Goal: Task Accomplishment & Management: Use online tool/utility

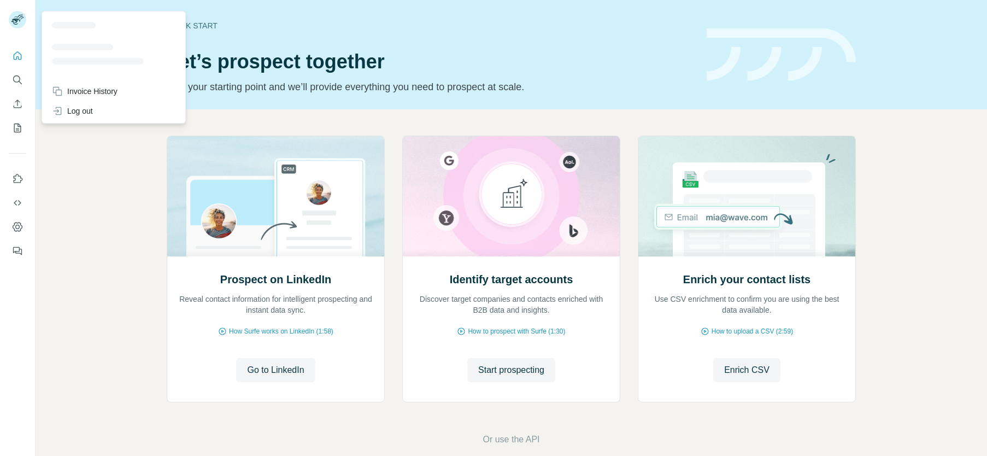
click at [15, 20] on icon at bounding box center [15, 22] width 9 height 6
click at [81, 112] on div "Log out" at bounding box center [72, 111] width 41 height 11
click at [68, 225] on div "Prospect on LinkedIn Reveal contact information for intelligent prospecting and…" at bounding box center [512, 290] width 952 height 363
click at [18, 24] on rect at bounding box center [17, 19] width 17 height 17
click at [91, 110] on div "Log out" at bounding box center [72, 111] width 41 height 11
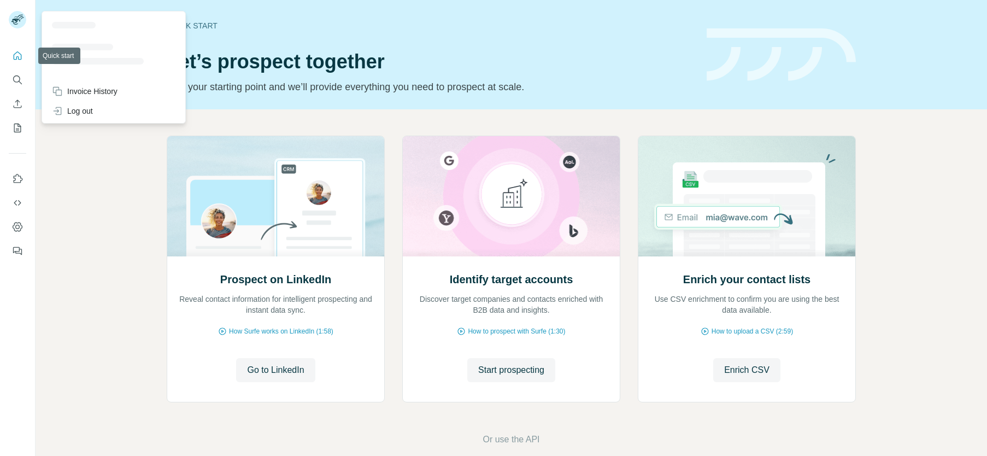
click at [19, 49] on button "Quick start" at bounding box center [17, 56] width 17 height 20
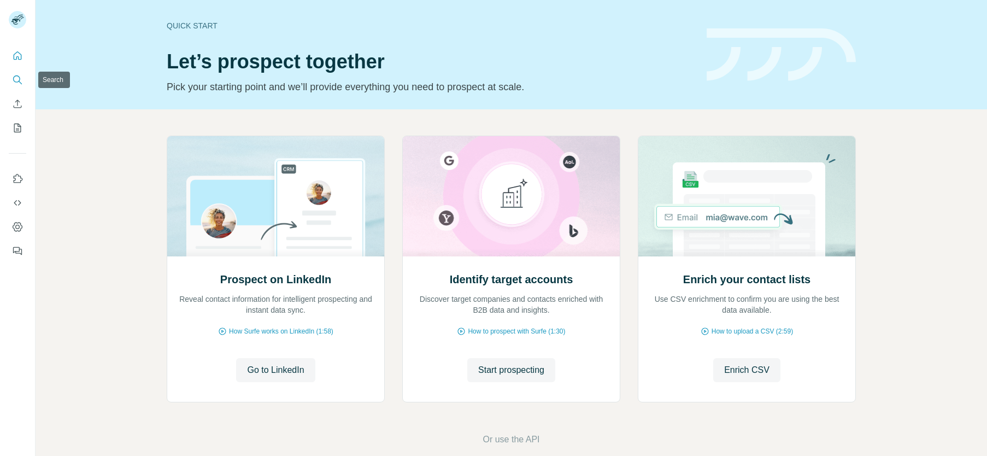
click at [15, 78] on icon "Search" at bounding box center [17, 79] width 11 height 11
drag, startPoint x: 13, startPoint y: 61, endPoint x: 14, endPoint y: 67, distance: 6.1
click at [13, 61] on button "Quick start" at bounding box center [17, 56] width 17 height 20
click at [14, 108] on icon "Enrich CSV" at bounding box center [18, 103] width 8 height 8
click at [16, 130] on icon "My lists" at bounding box center [18, 127] width 5 height 7
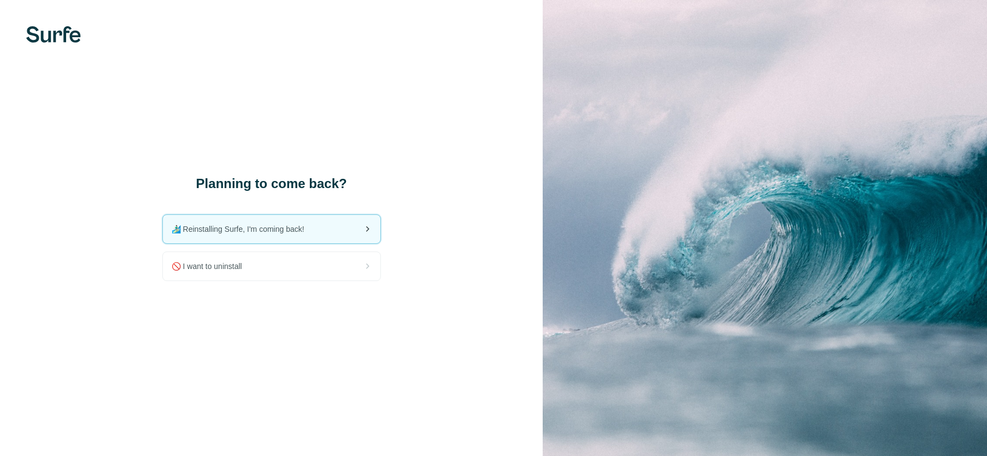
click at [261, 230] on span "🏄🏻‍♂️ Reinstalling Surfe, I'm coming back!" at bounding box center [243, 229] width 142 height 11
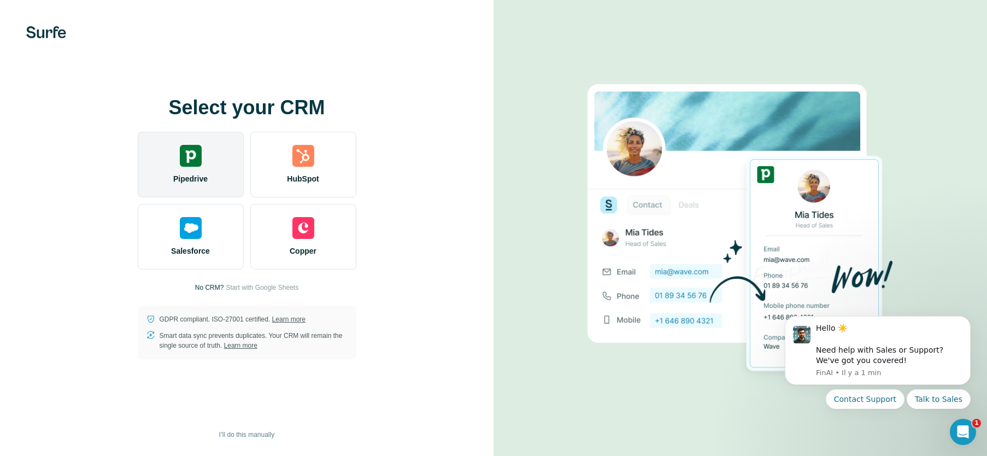
click at [224, 166] on div "Pipedrive" at bounding box center [191, 165] width 106 height 66
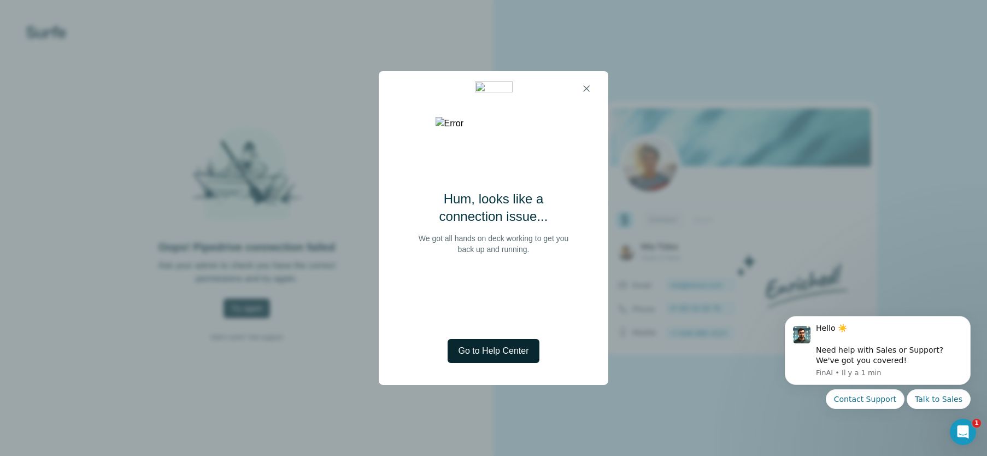
click at [511, 355] on span "Go to Help Center" at bounding box center [494, 350] width 71 height 13
